Goal: Task Accomplishment & Management: Manage account settings

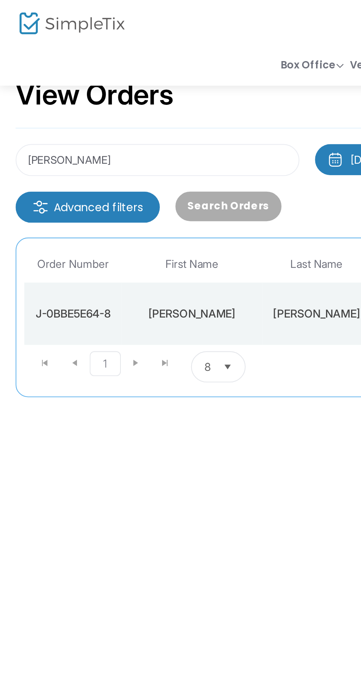
scroll to position [0, 65]
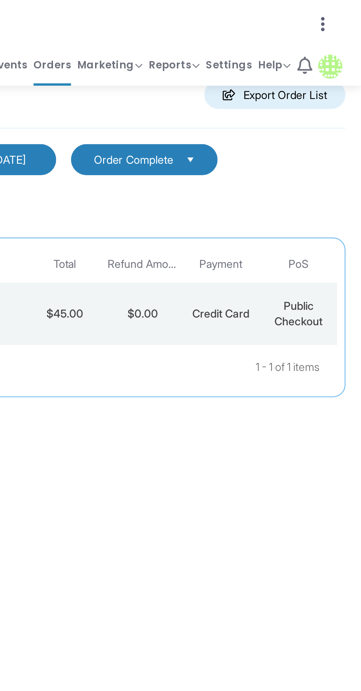
click at [285, 146] on span "Credit Card" at bounding box center [294, 148] width 27 height 6
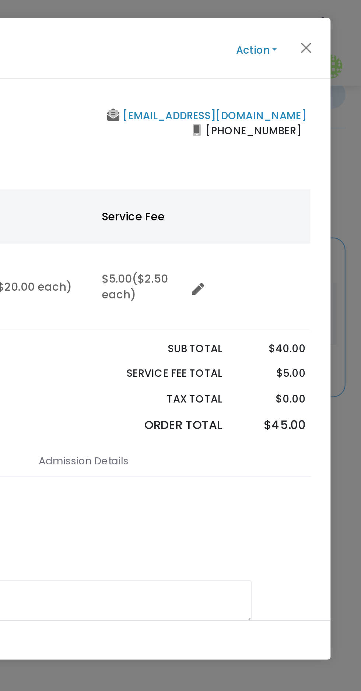
click at [312, 20] on button "Action" at bounding box center [311, 24] width 44 height 8
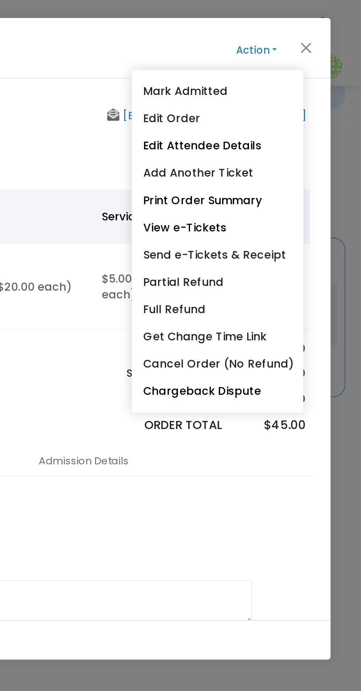
click at [296, 243] on div "IP Address: [TECHNICAL_ID] Add a Note Save Order Note Save on eTicket Save as a…" at bounding box center [180, 274] width 265 height 82
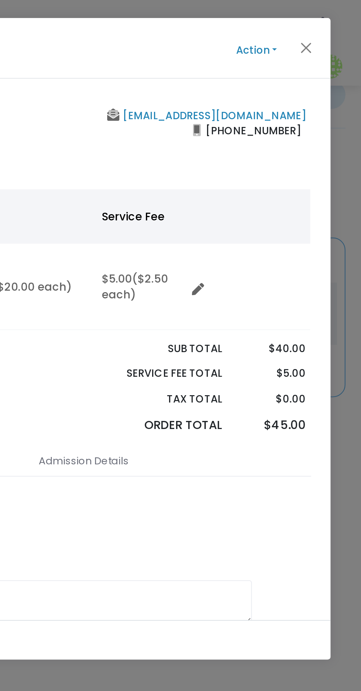
click at [312, 26] on button "Action" at bounding box center [311, 24] width 44 height 8
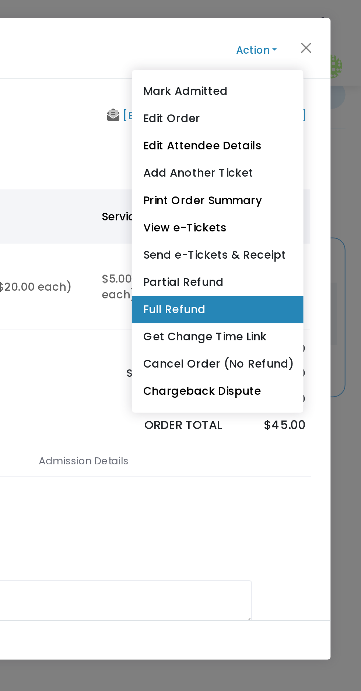
click at [281, 147] on link "Full Refund" at bounding box center [292, 146] width 81 height 13
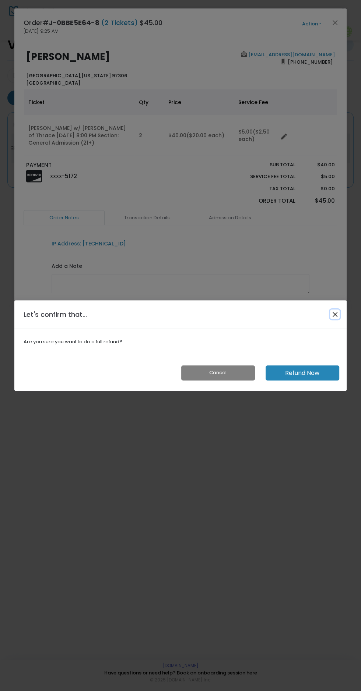
click at [336, 315] on button "Close" at bounding box center [335, 315] width 10 height 10
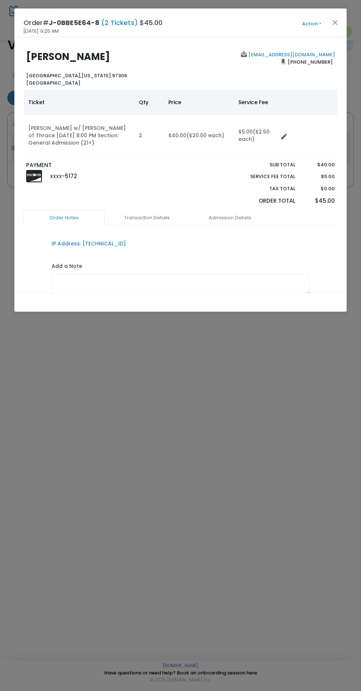
click at [315, 23] on button "Action" at bounding box center [311, 24] width 44 height 8
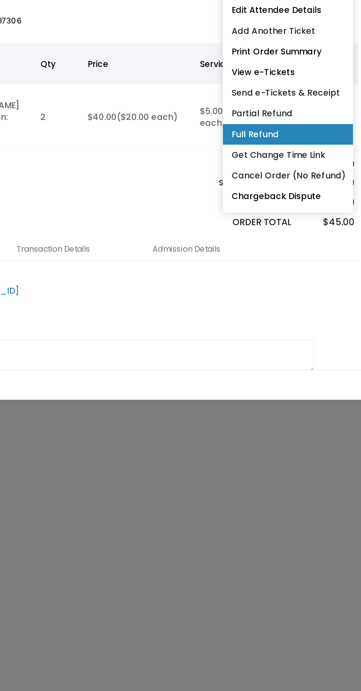
click at [278, 149] on link "Full Refund" at bounding box center [292, 146] width 81 height 13
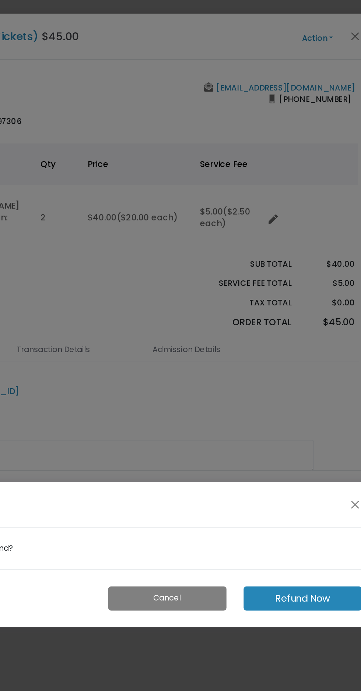
click at [309, 372] on button "Refund Now" at bounding box center [302, 372] width 74 height 15
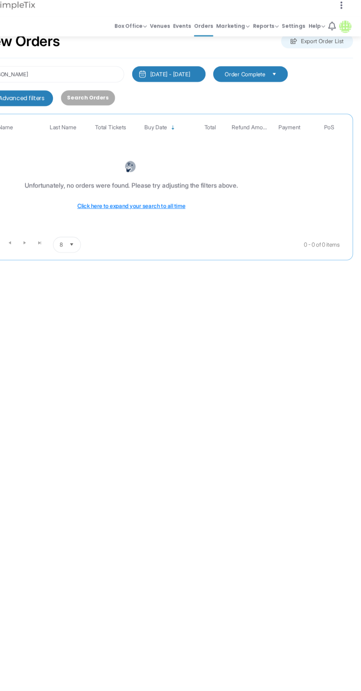
scroll to position [0, 0]
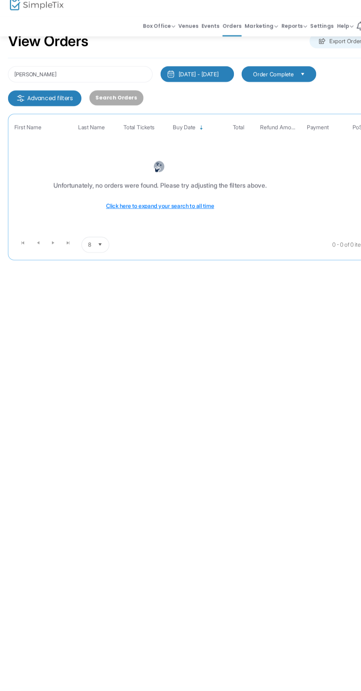
click at [286, 75] on span "Select" at bounding box center [280, 75] width 12 height 12
